Goal: Information Seeking & Learning: Find specific fact

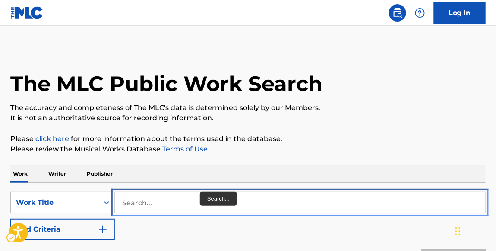
click at [196, 198] on input "Search..." at bounding box center [300, 202] width 370 height 21
paste input "LA BALADA DE [PERSON_NAME] [PERSON_NAME] EADDA"
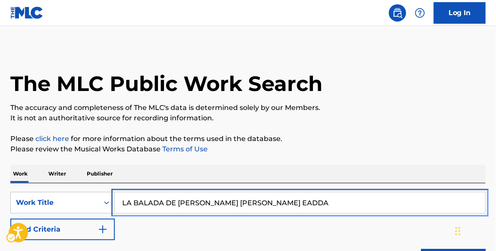
type input "LA BALADA DE [PERSON_NAME] [PERSON_NAME] EADDA"
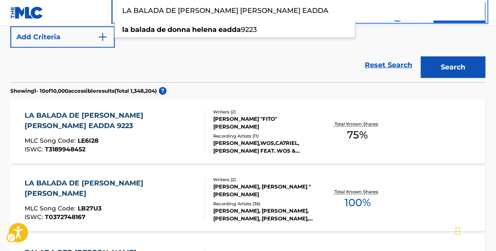
scroll to position [193, 0]
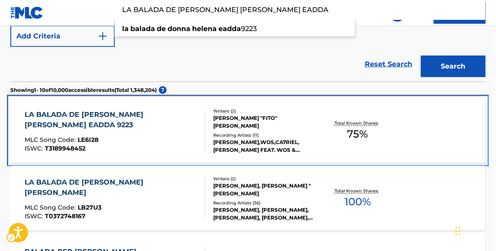
click at [177, 119] on div "LA BALADA DE [PERSON_NAME] [PERSON_NAME] EADDA 9223" at bounding box center [111, 120] width 173 height 21
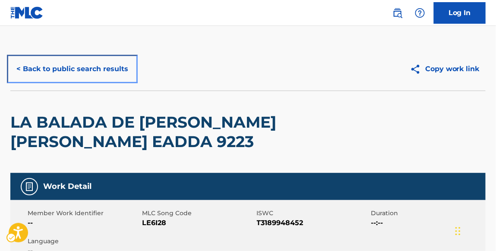
click at [124, 73] on button "< Back to public search results" at bounding box center [72, 69] width 124 height 22
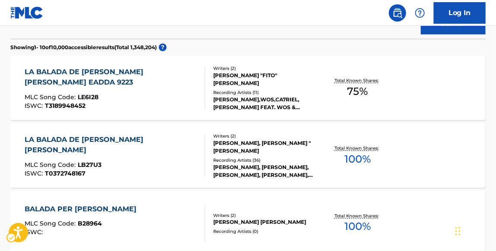
scroll to position [236, 0]
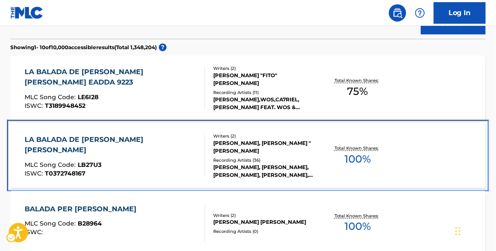
click at [128, 136] on div "LA BALADA DE [PERSON_NAME] [PERSON_NAME]" at bounding box center [111, 145] width 173 height 21
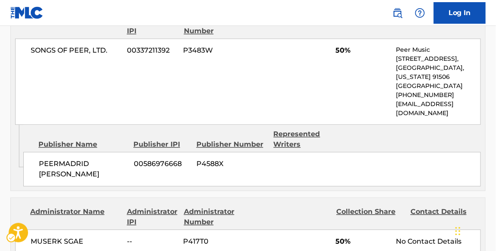
scroll to position [512, 0]
